Goal: Task Accomplishment & Management: Use online tool/utility

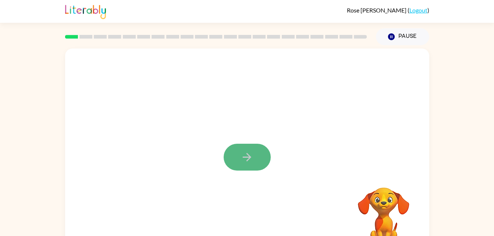
click at [258, 158] on button "button" at bounding box center [247, 157] width 47 height 27
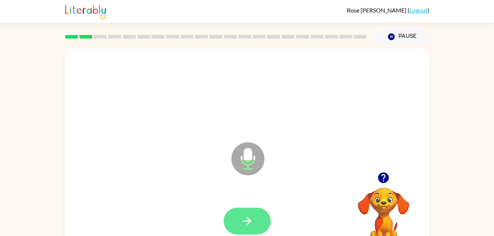
click at [249, 220] on icon "button" at bounding box center [247, 221] width 13 height 13
click at [251, 224] on icon "button" at bounding box center [247, 221] width 13 height 13
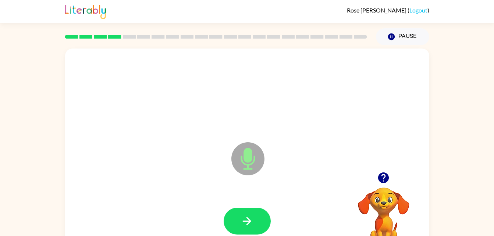
click at [399, 187] on div at bounding box center [384, 177] width 74 height 19
click at [390, 185] on div at bounding box center [384, 177] width 74 height 19
click at [388, 183] on icon "button" at bounding box center [383, 177] width 13 height 13
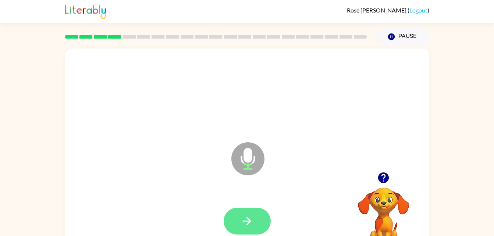
click at [247, 214] on button "button" at bounding box center [247, 221] width 47 height 27
click at [251, 229] on button "button" at bounding box center [247, 221] width 47 height 27
click at [241, 214] on button "button" at bounding box center [247, 221] width 47 height 27
click at [244, 220] on icon "button" at bounding box center [247, 221] width 13 height 13
click at [256, 224] on button "button" at bounding box center [247, 221] width 47 height 27
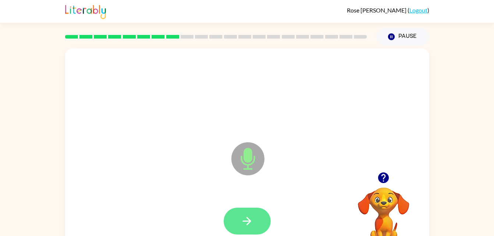
click at [248, 221] on icon "button" at bounding box center [247, 221] width 8 height 8
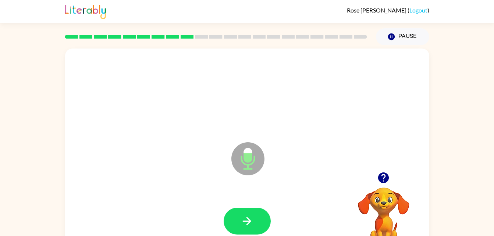
click at [248, 155] on icon "Microphone The Microphone is here when it is your turn to talk" at bounding box center [285, 168] width 110 height 55
click at [247, 212] on button "button" at bounding box center [247, 221] width 47 height 27
click at [386, 177] on icon "button" at bounding box center [383, 178] width 11 height 11
click at [251, 225] on icon "button" at bounding box center [247, 221] width 13 height 13
click at [243, 217] on icon "button" at bounding box center [247, 221] width 13 height 13
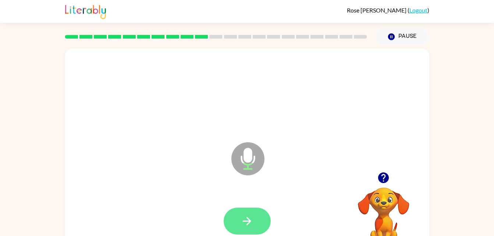
click at [245, 226] on icon "button" at bounding box center [247, 221] width 13 height 13
click at [246, 214] on button "button" at bounding box center [247, 221] width 47 height 27
click at [248, 213] on button "button" at bounding box center [247, 221] width 47 height 27
click at [244, 227] on icon "button" at bounding box center [247, 221] width 13 height 13
click at [250, 222] on icon "button" at bounding box center [247, 221] width 8 height 8
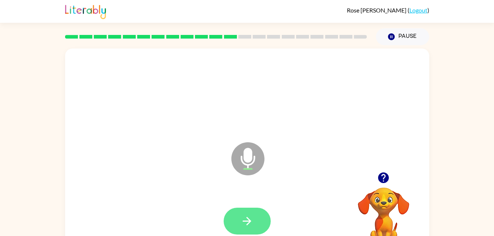
click at [241, 216] on icon "button" at bounding box center [247, 221] width 13 height 13
click at [251, 218] on icon "button" at bounding box center [247, 221] width 13 height 13
click at [238, 216] on button "button" at bounding box center [247, 221] width 47 height 27
click at [247, 217] on icon "button" at bounding box center [247, 221] width 13 height 13
click at [251, 216] on icon "button" at bounding box center [247, 221] width 13 height 13
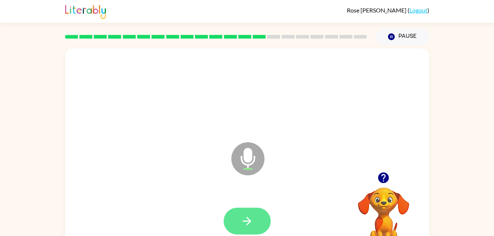
click at [250, 218] on icon "button" at bounding box center [247, 221] width 13 height 13
click at [252, 224] on icon "button" at bounding box center [247, 221] width 13 height 13
click at [252, 223] on icon "button" at bounding box center [247, 221] width 13 height 13
click at [251, 226] on icon "button" at bounding box center [247, 221] width 13 height 13
click at [251, 214] on button "button" at bounding box center [247, 221] width 47 height 27
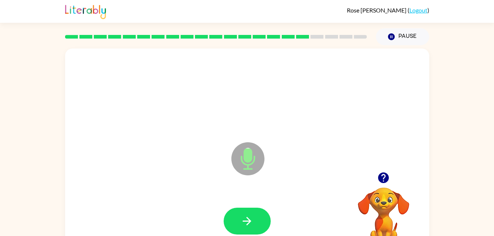
click at [380, 178] on icon "button" at bounding box center [383, 178] width 11 height 11
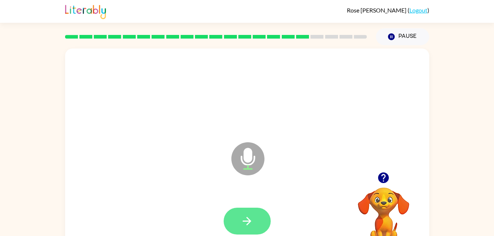
click at [241, 223] on icon "button" at bounding box center [247, 221] width 13 height 13
click at [253, 214] on button "button" at bounding box center [247, 221] width 47 height 27
click at [244, 210] on button "button" at bounding box center [247, 221] width 47 height 27
click at [246, 217] on icon "button" at bounding box center [247, 221] width 13 height 13
click at [258, 215] on button "button" at bounding box center [247, 221] width 47 height 27
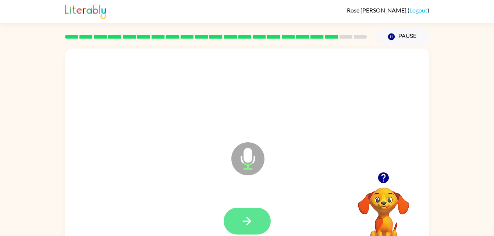
click at [244, 224] on icon "button" at bounding box center [247, 221] width 13 height 13
click at [248, 218] on icon "button" at bounding box center [247, 221] width 13 height 13
click at [249, 212] on button "button" at bounding box center [247, 221] width 47 height 27
click at [247, 219] on icon "button" at bounding box center [247, 221] width 13 height 13
